Goal: Information Seeking & Learning: Compare options

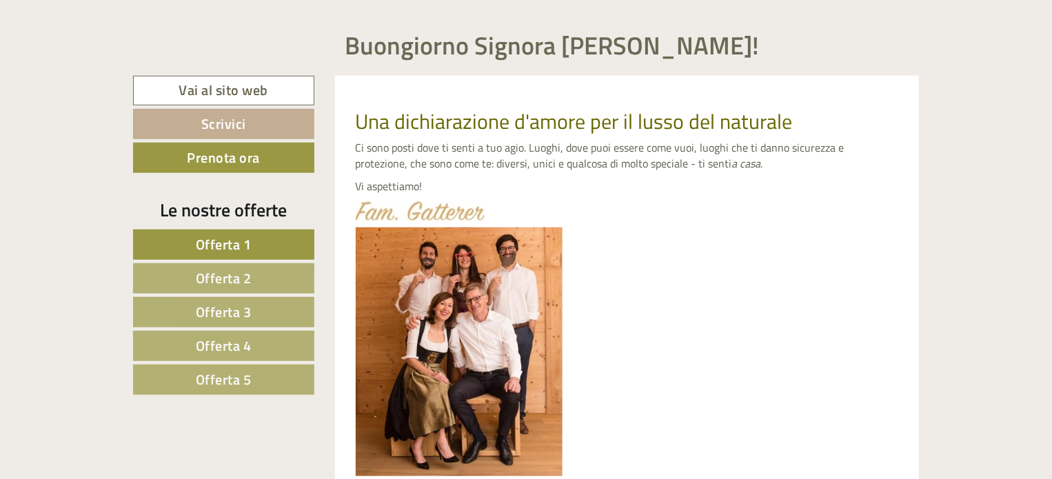
scroll to position [552, 0]
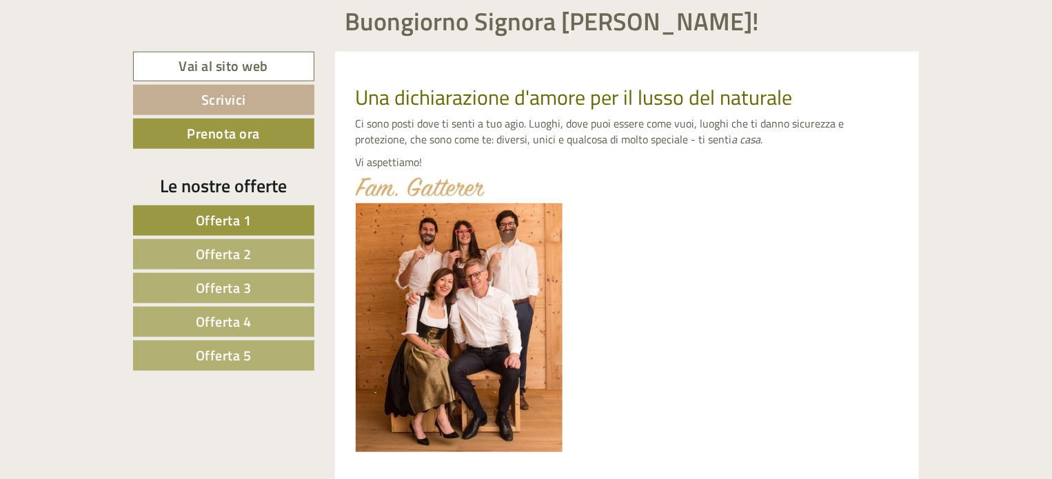
click at [233, 222] on span "Offerta 1" at bounding box center [224, 220] width 56 height 21
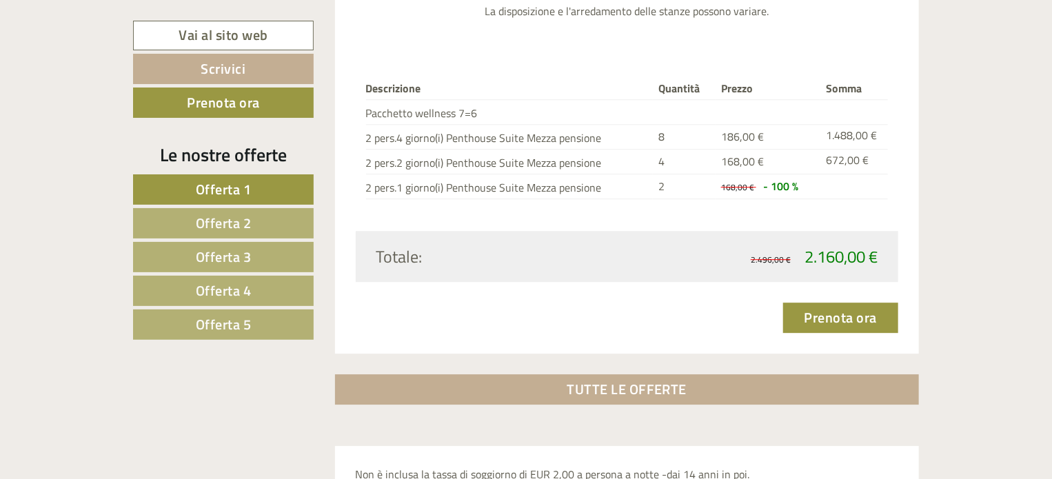
scroll to position [1880, 0]
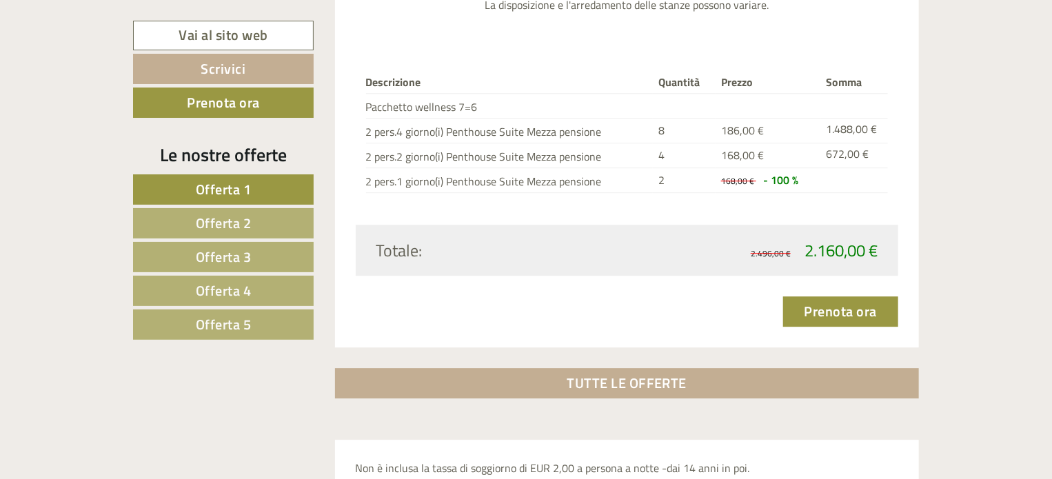
click at [242, 222] on span "Offerta 2" at bounding box center [224, 222] width 56 height 21
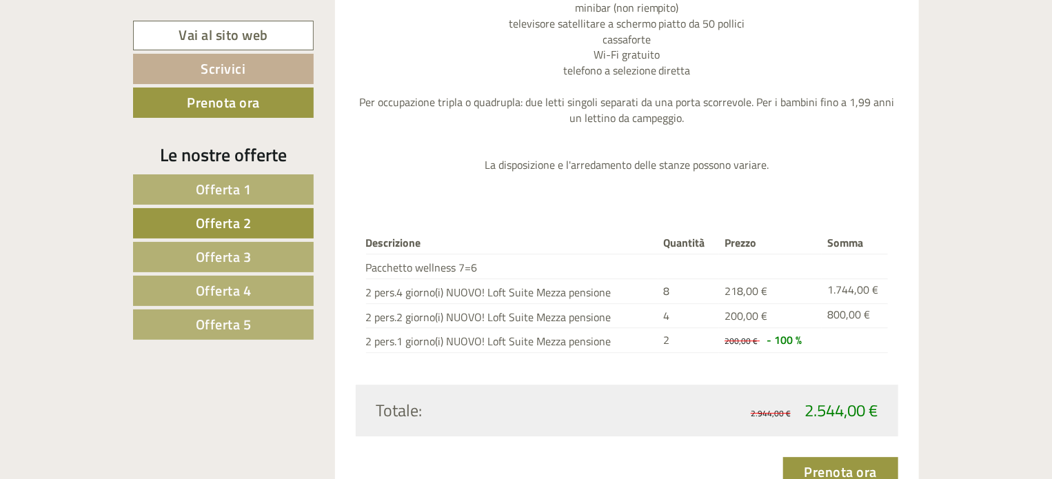
scroll to position [1811, 0]
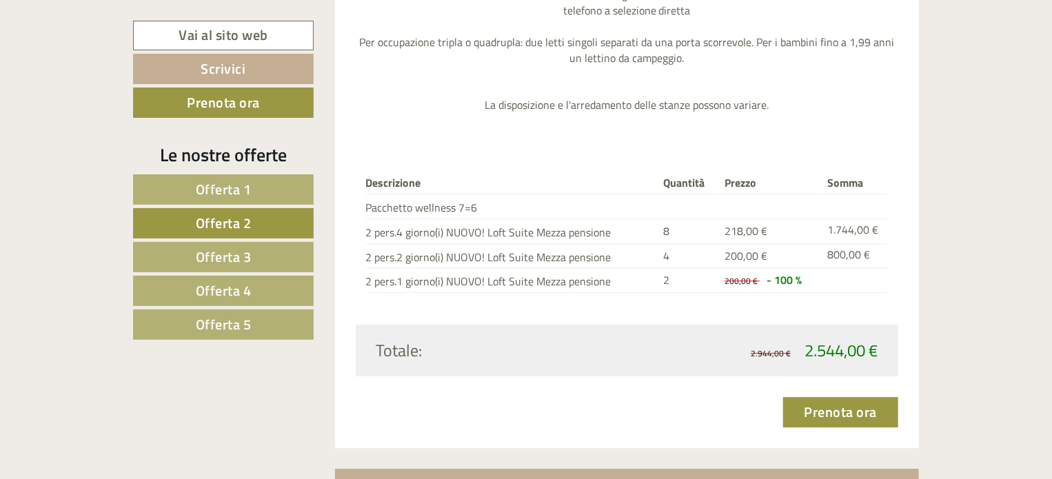
click at [223, 255] on span "Offerta 3" at bounding box center [224, 256] width 56 height 21
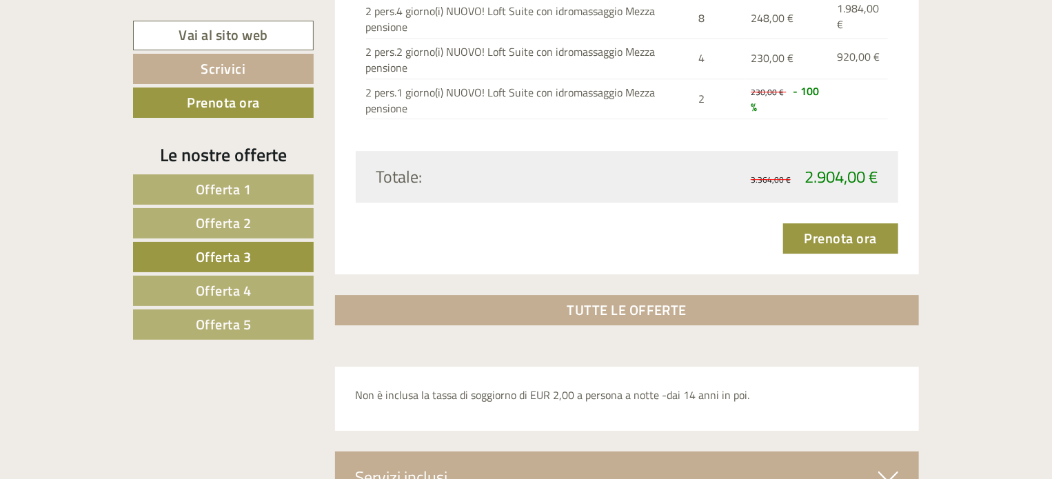
scroll to position [2087, 0]
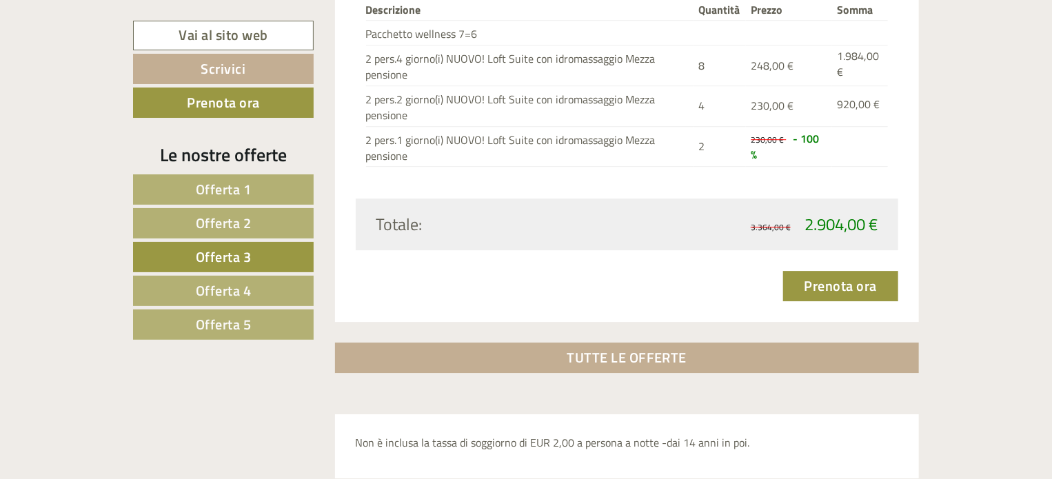
click at [254, 286] on link "Offerta 4" at bounding box center [223, 291] width 181 height 30
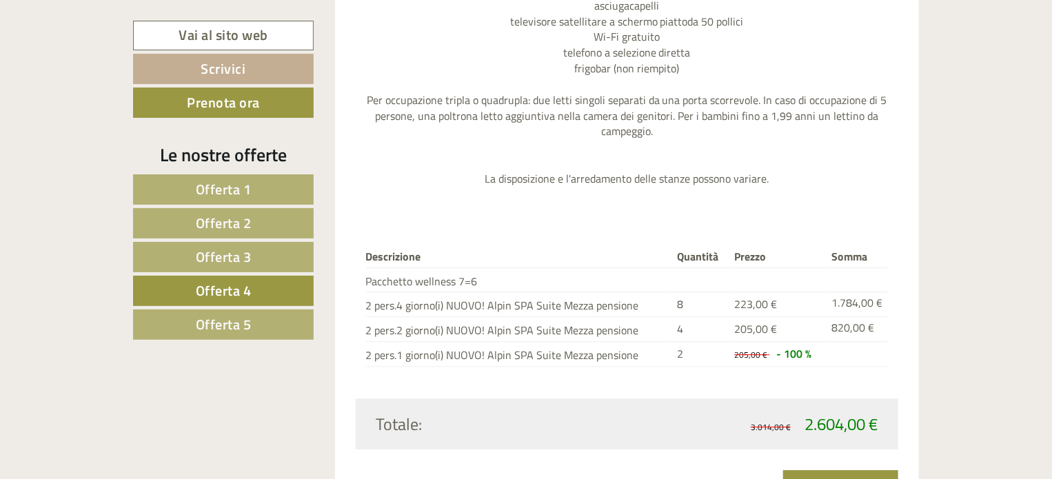
scroll to position [1742, 0]
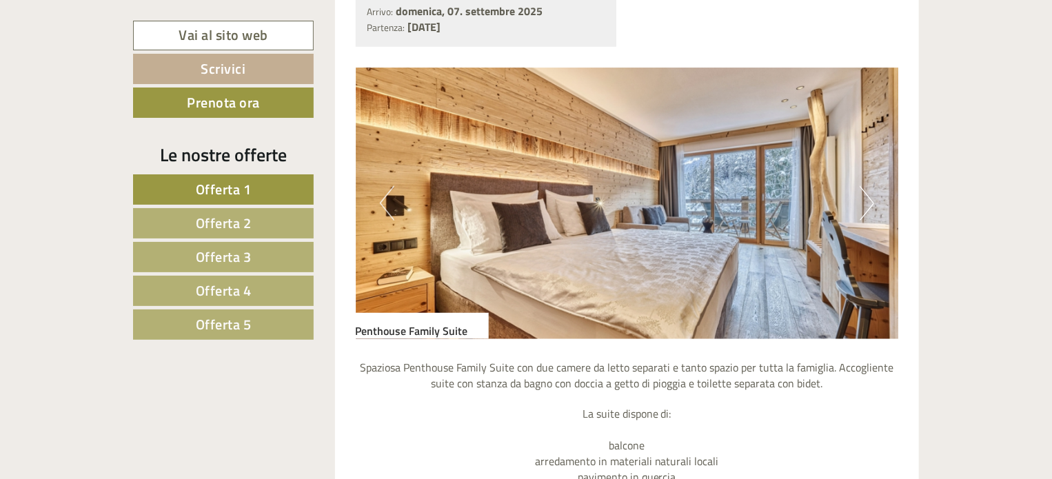
scroll to position [896, 0]
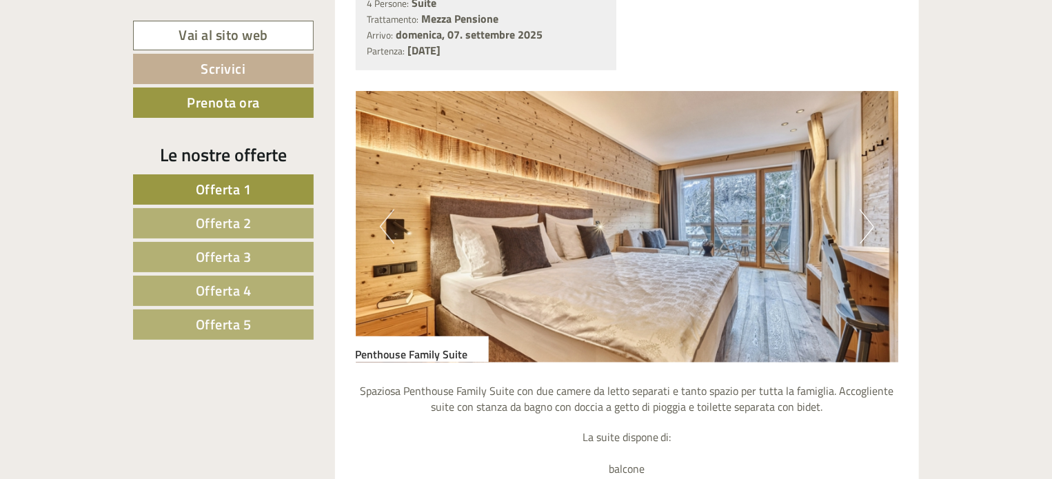
click at [239, 188] on span "Offerta 1" at bounding box center [224, 189] width 56 height 21
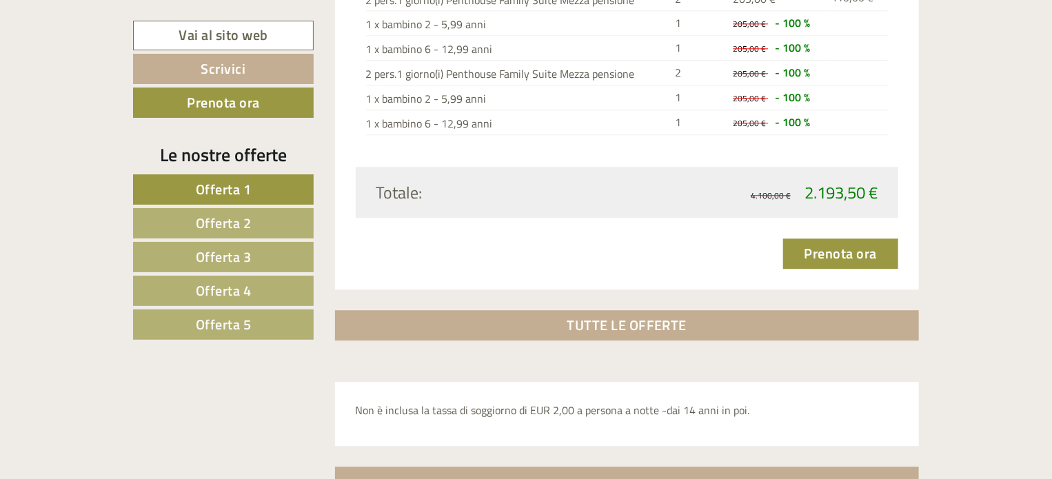
scroll to position [1873, 0]
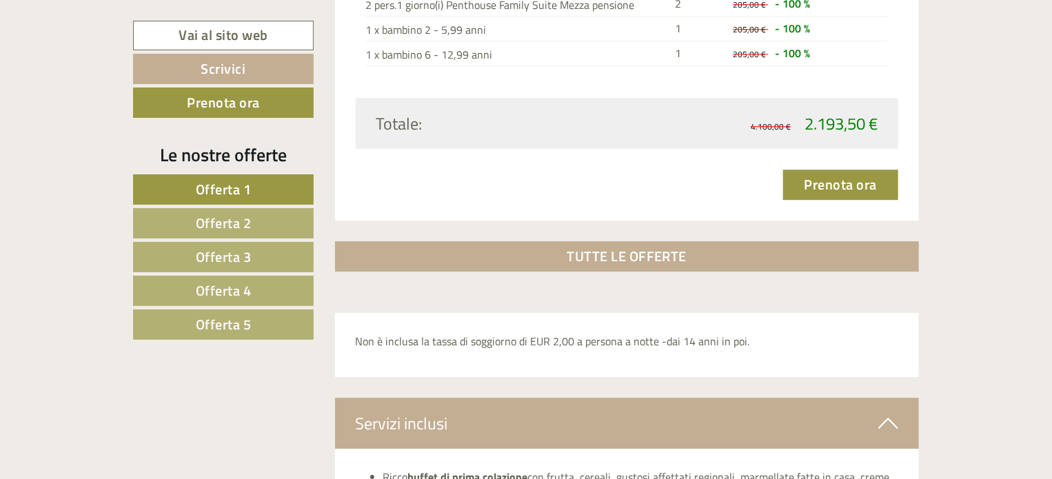
click at [250, 219] on span "Offerta 2" at bounding box center [224, 222] width 56 height 21
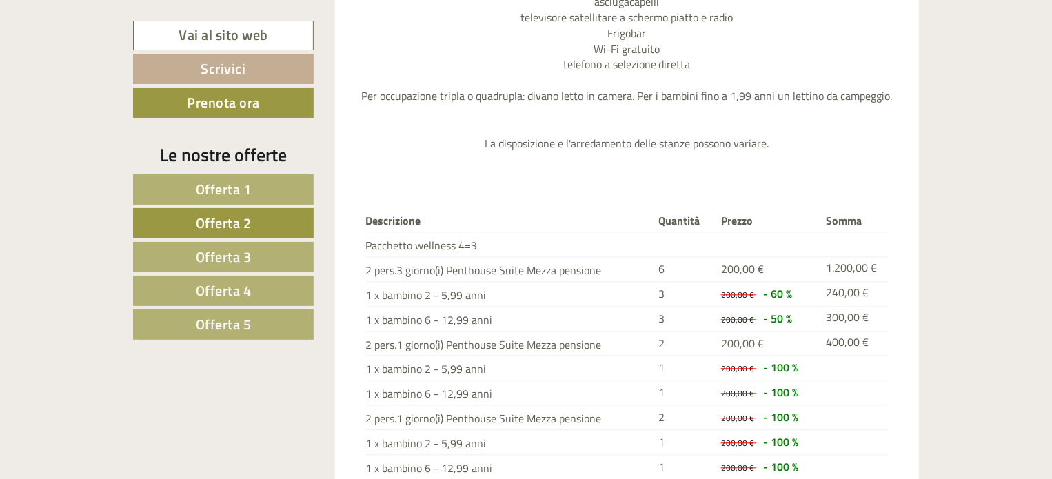
click at [244, 192] on span "Offerta 1" at bounding box center [224, 189] width 56 height 21
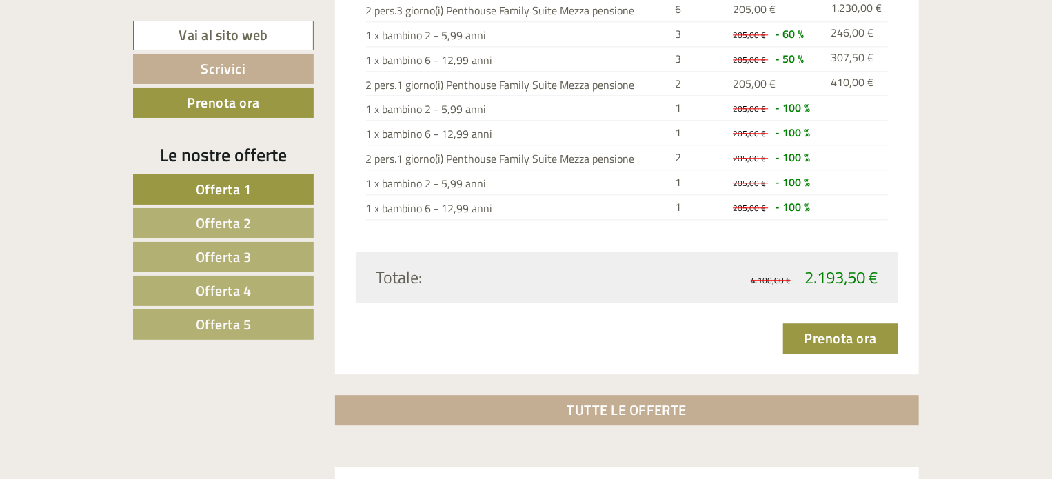
scroll to position [1735, 0]
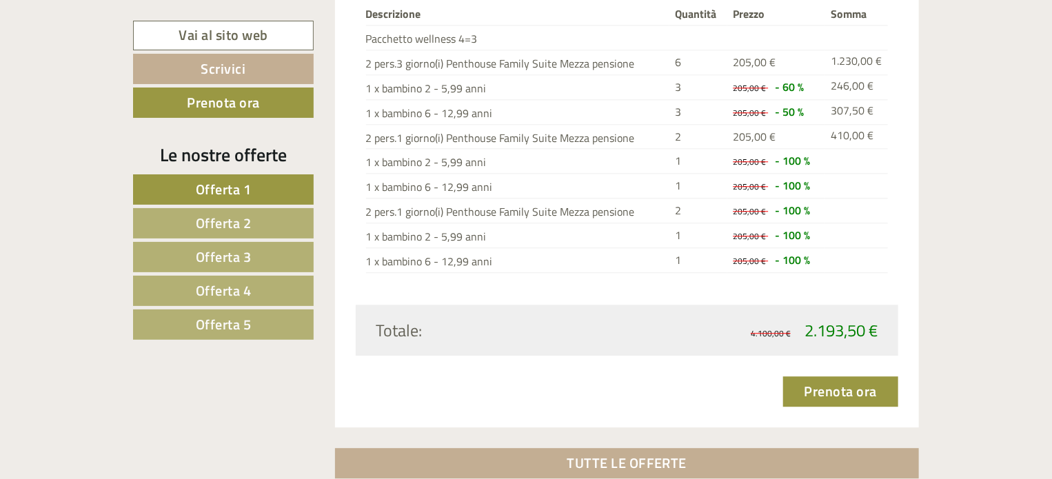
click at [248, 221] on span "Offerta 2" at bounding box center [224, 222] width 56 height 21
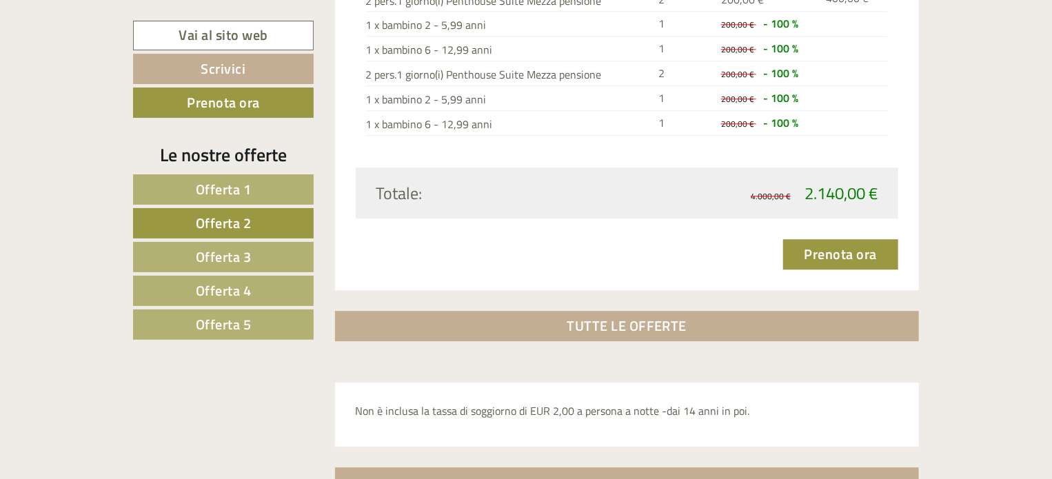
scroll to position [1804, 0]
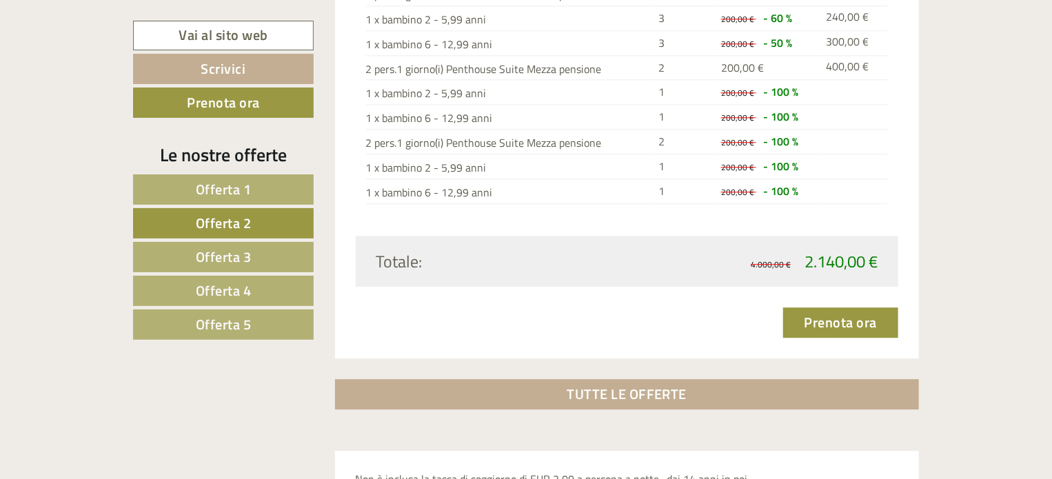
click at [245, 259] on span "Offerta 3" at bounding box center [224, 256] width 56 height 21
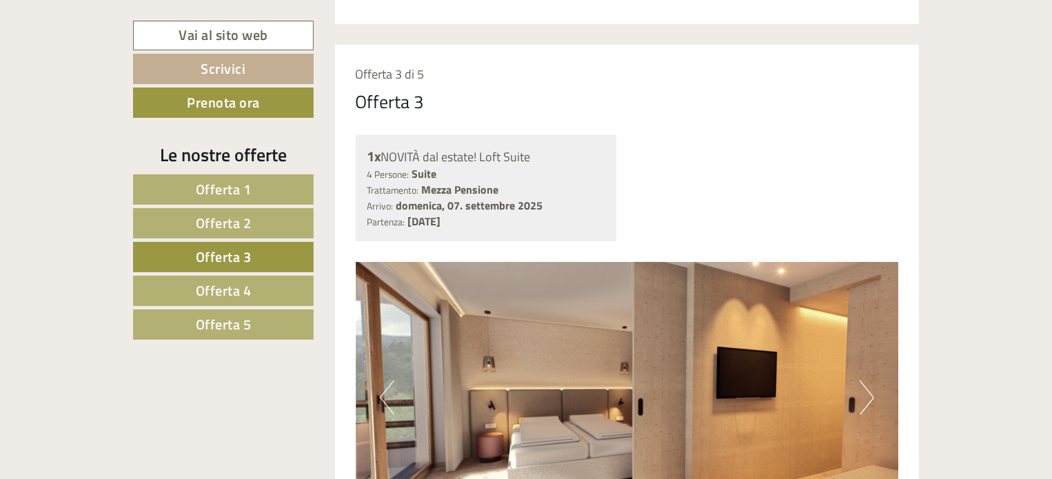
scroll to position [701, 0]
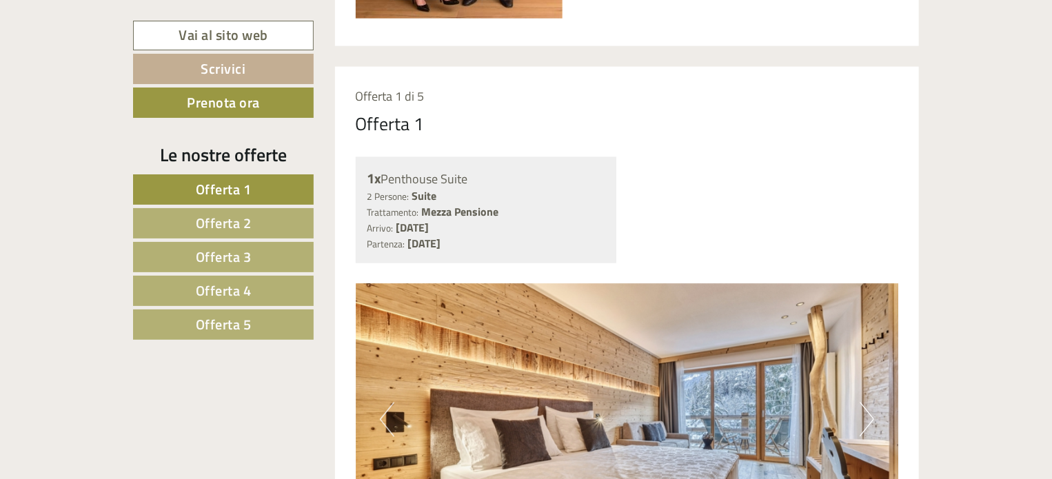
scroll to position [965, 0]
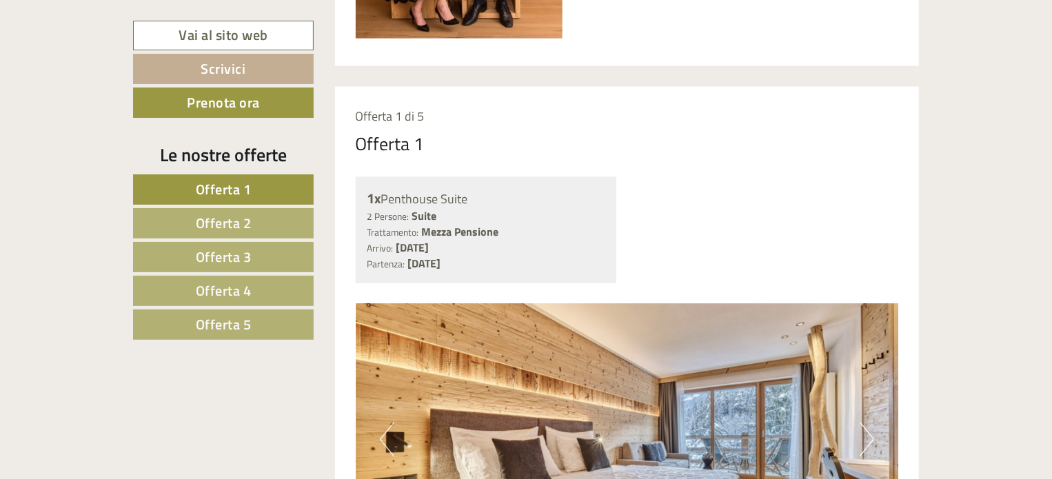
drag, startPoint x: 399, startPoint y: 250, endPoint x: 505, endPoint y: 264, distance: 107.2
click at [505, 264] on div "Arrivo: [DATE] Partenza: [DATE]" at bounding box center [487, 256] width 238 height 32
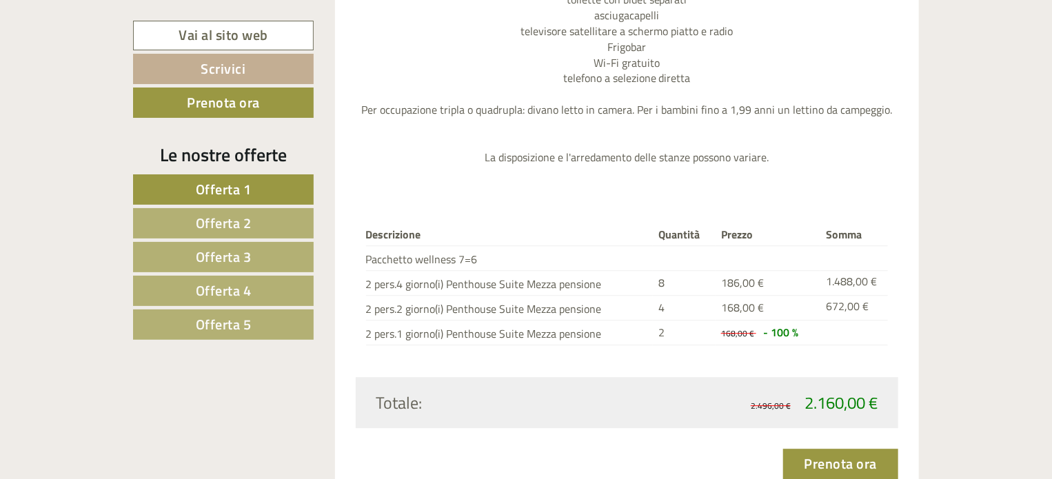
scroll to position [1742, 0]
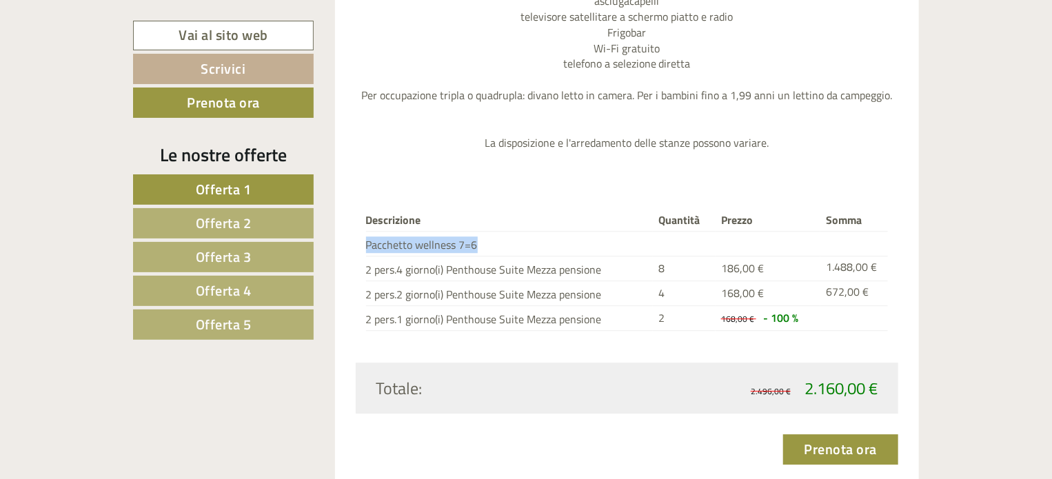
drag, startPoint x: 368, startPoint y: 245, endPoint x: 483, endPoint y: 255, distance: 115.6
click at [483, 255] on tbody "Descrizione Quantità Prezzo Somma Pacchetto wellness 7=6 2 pers.4 giorno(i) Pen…" at bounding box center [627, 270] width 523 height 121
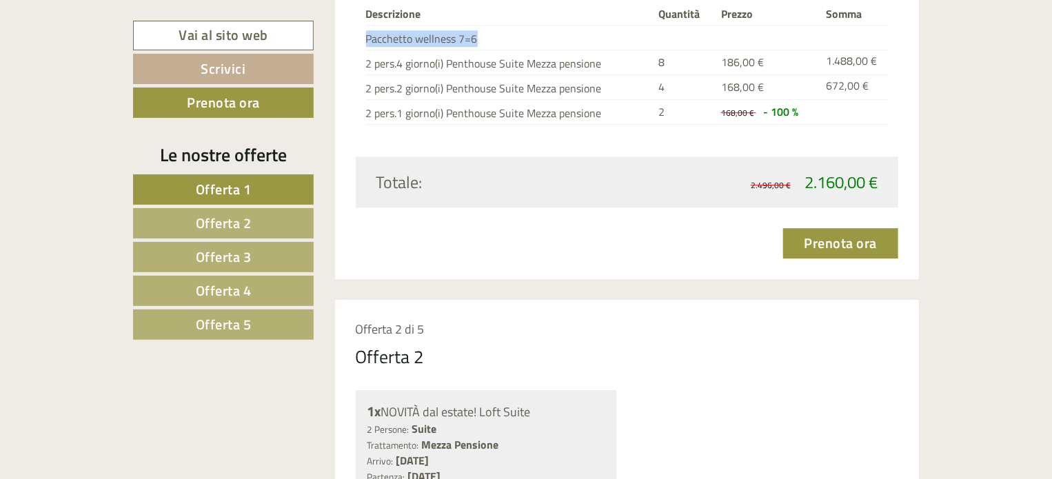
scroll to position [1949, 0]
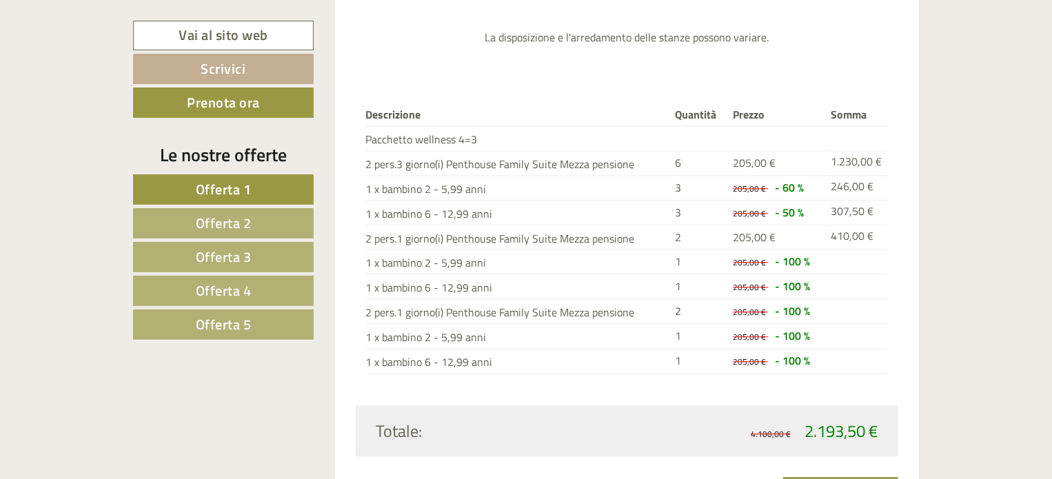
scroll to position [1586, 0]
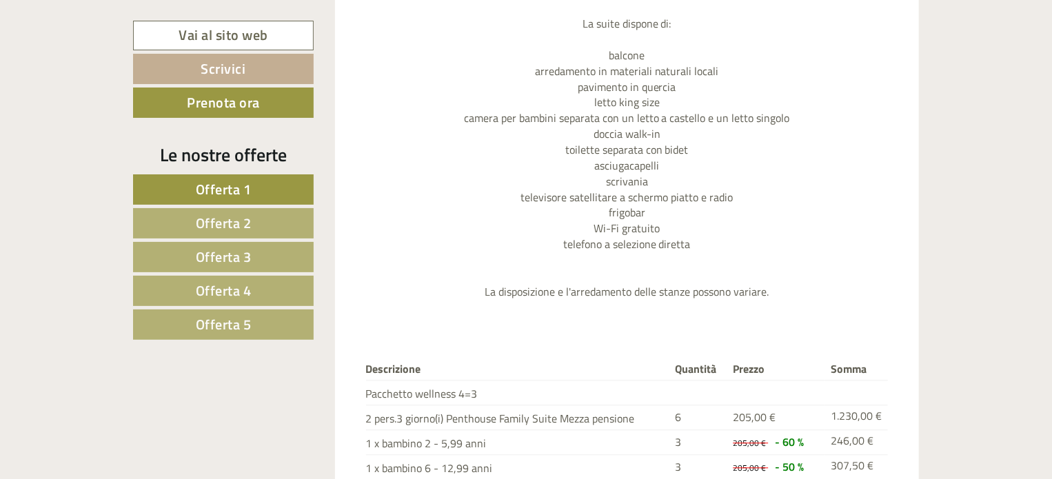
click at [238, 220] on span "Offerta 2" at bounding box center [224, 222] width 56 height 21
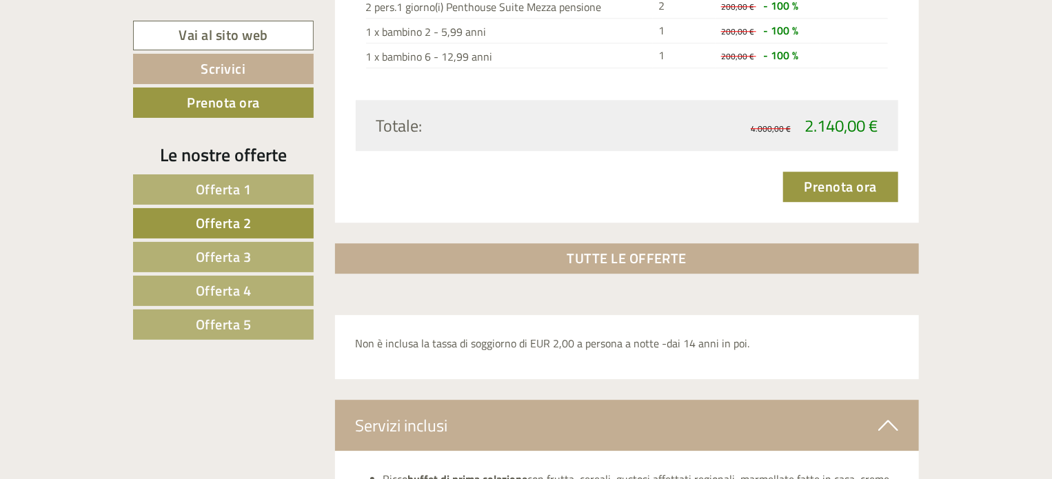
scroll to position [1873, 0]
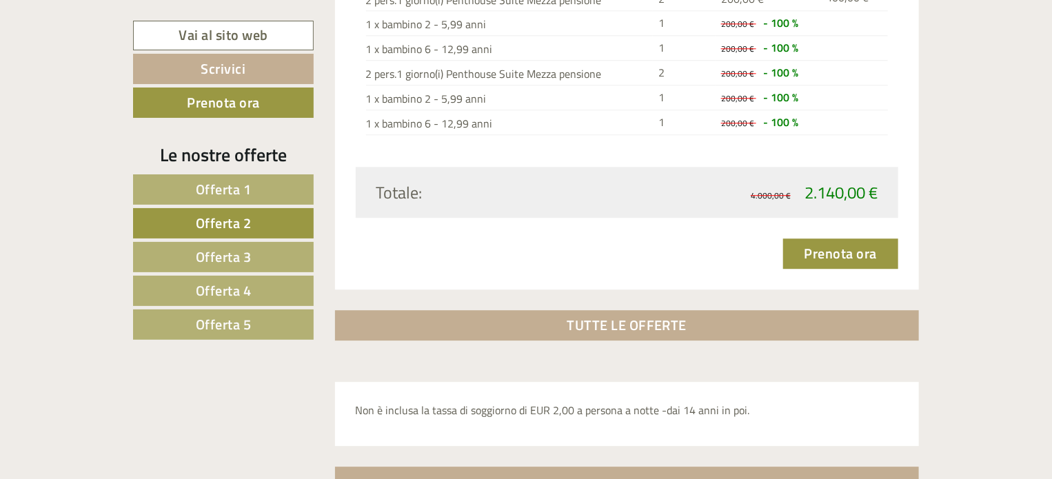
click at [245, 252] on span "Offerta 3" at bounding box center [224, 256] width 56 height 21
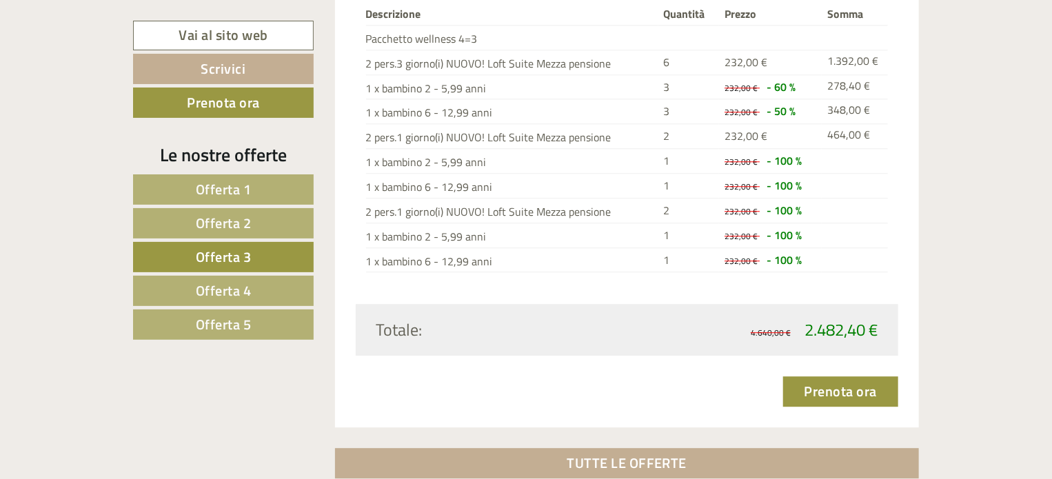
scroll to position [1666, 0]
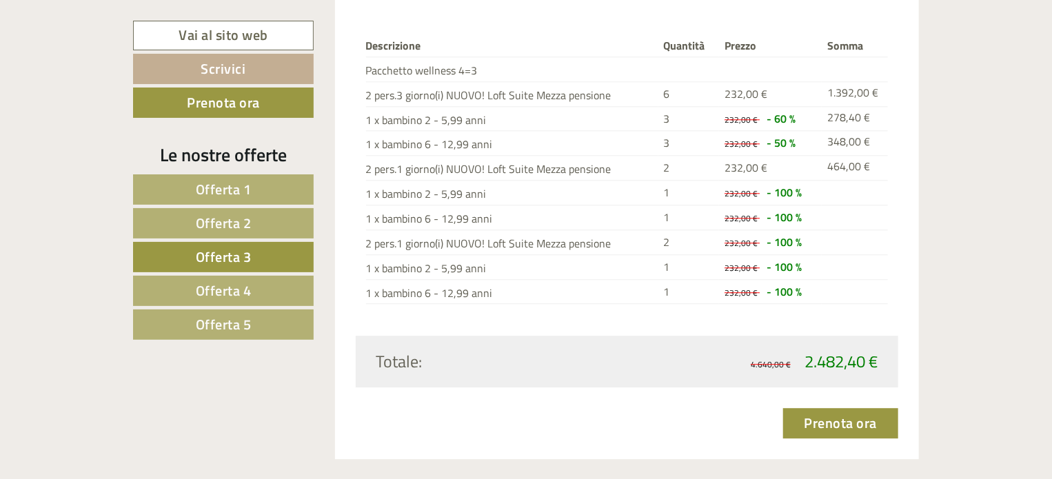
click at [259, 290] on link "Offerta 4" at bounding box center [223, 291] width 181 height 30
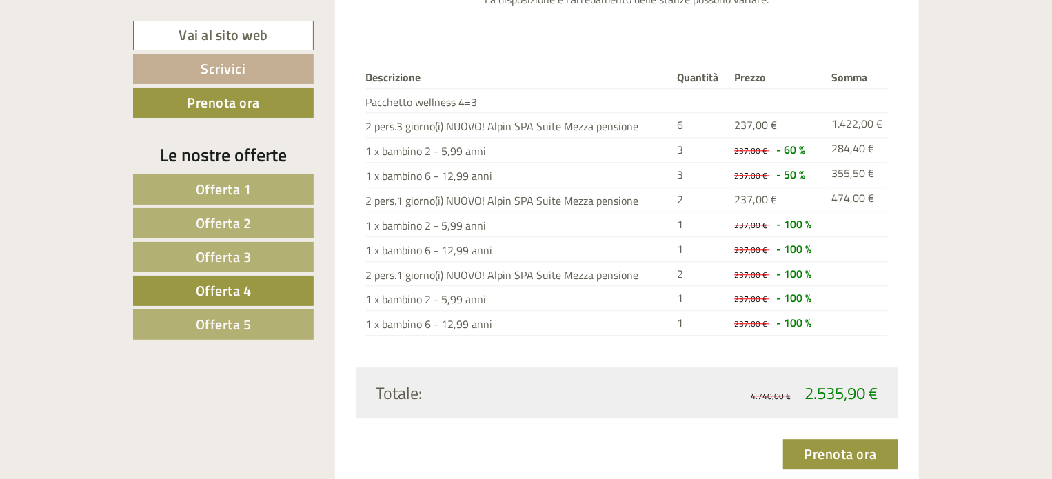
scroll to position [1804, 0]
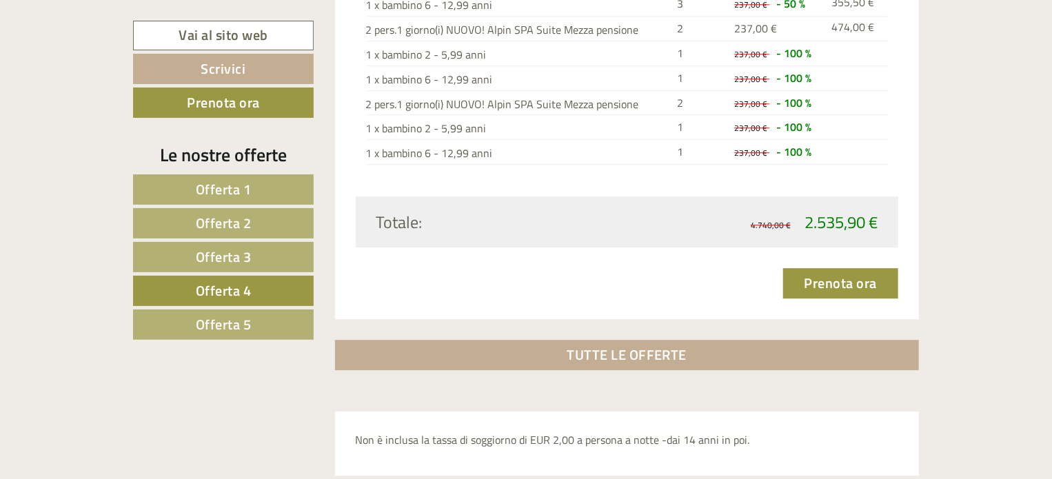
click at [245, 321] on span "Offerta 5" at bounding box center [224, 324] width 56 height 21
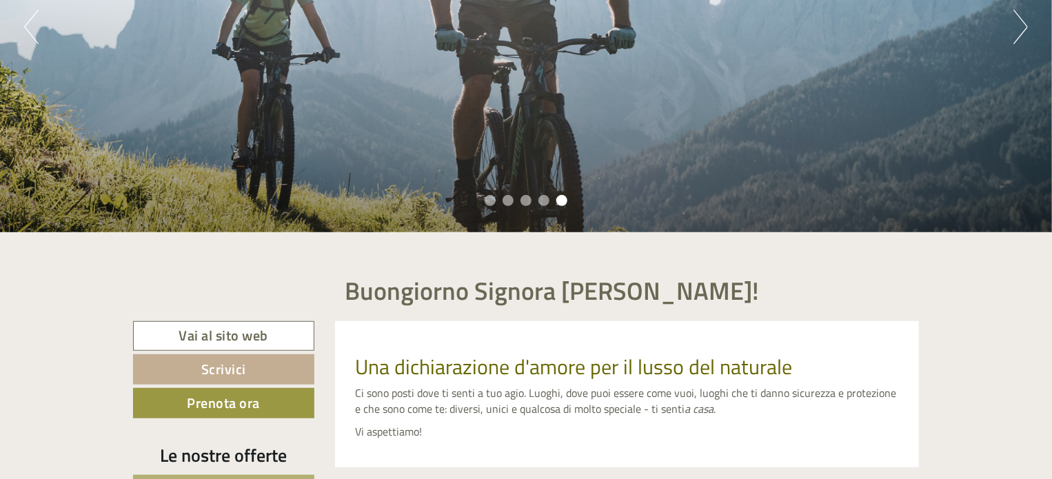
scroll to position [117, 0]
